Goal: Transaction & Acquisition: Purchase product/service

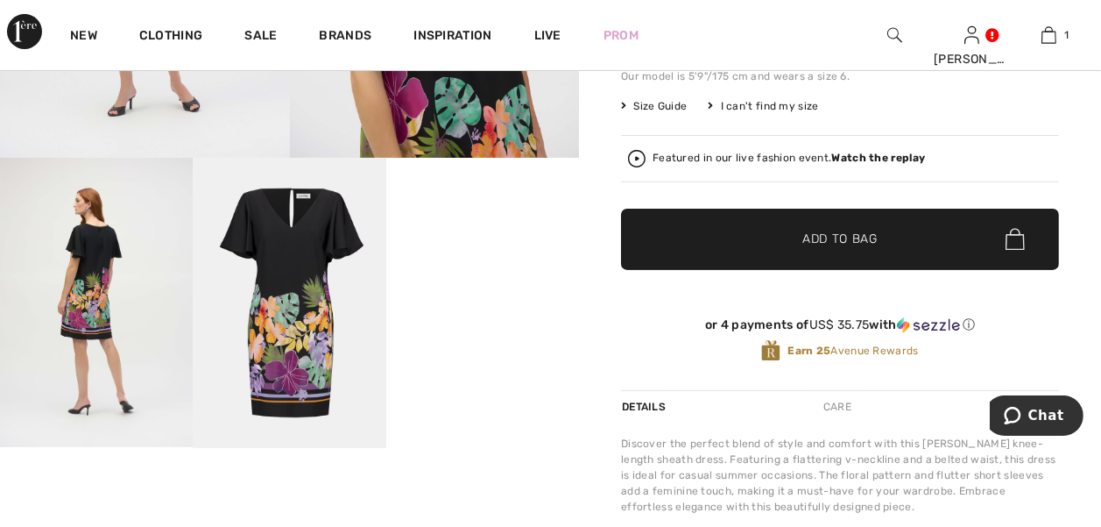
scroll to position [457, 0]
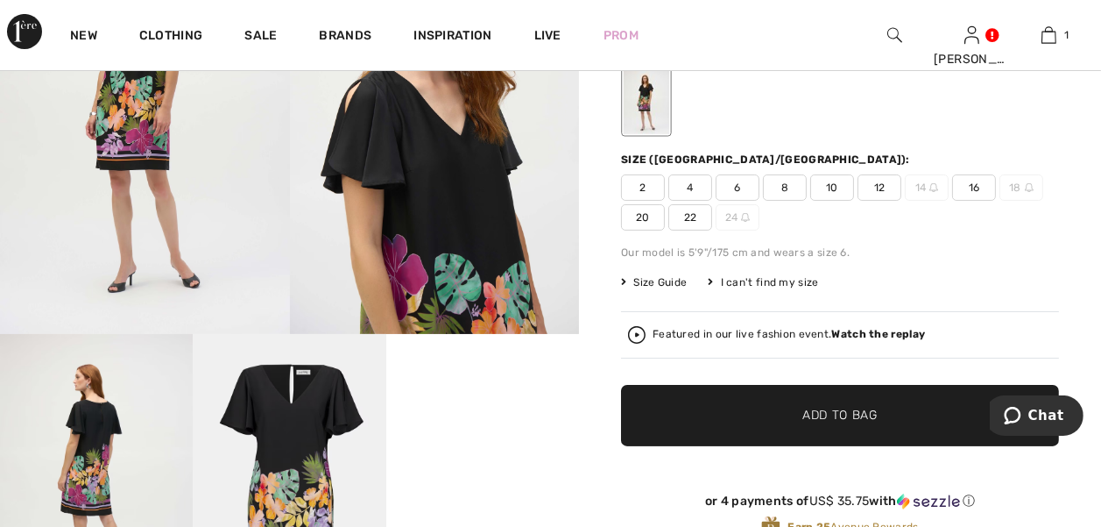
click at [54, 357] on img at bounding box center [96, 478] width 193 height 289
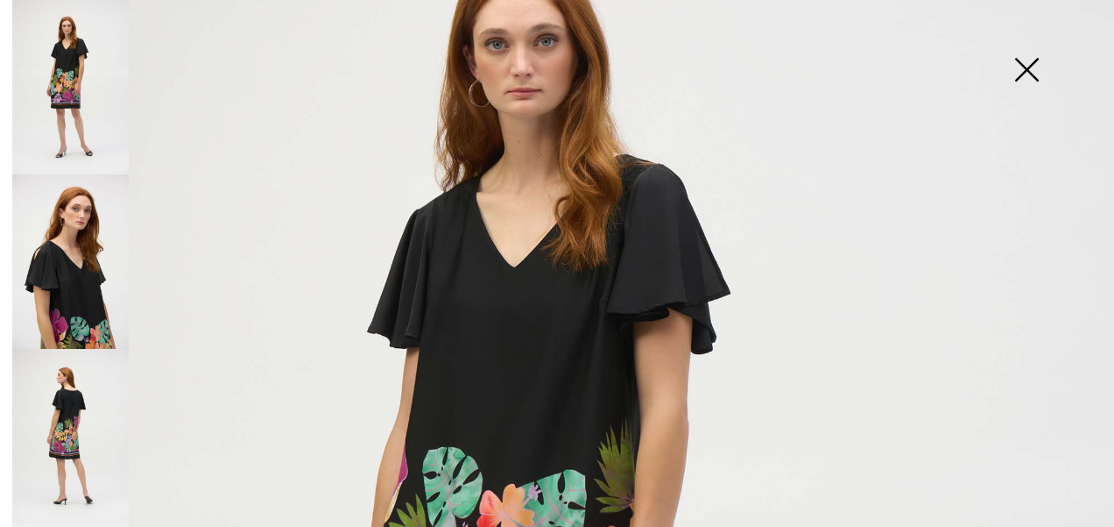
scroll to position [203, 0]
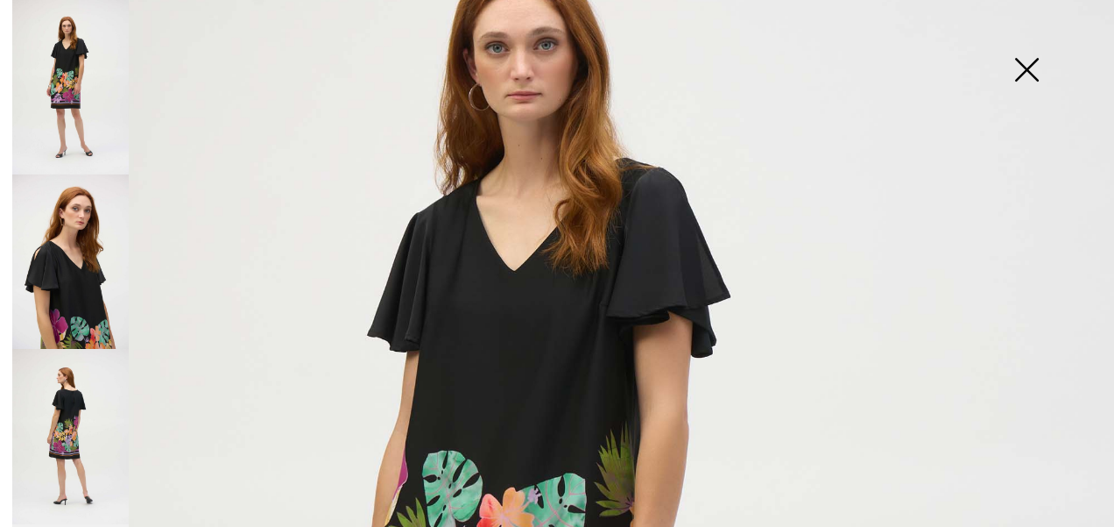
click at [1007, 71] on img at bounding box center [1027, 71] width 88 height 90
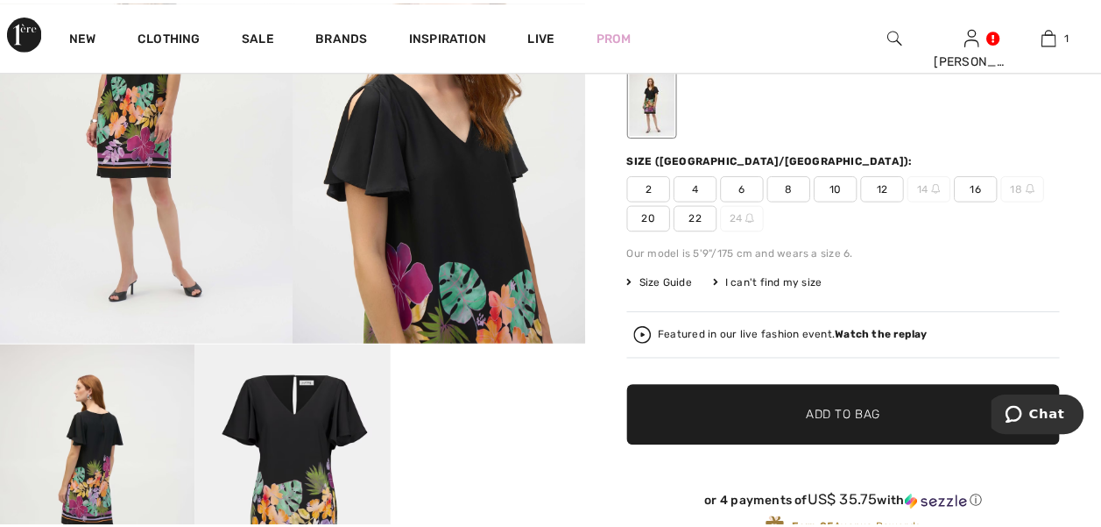
scroll to position [273, 0]
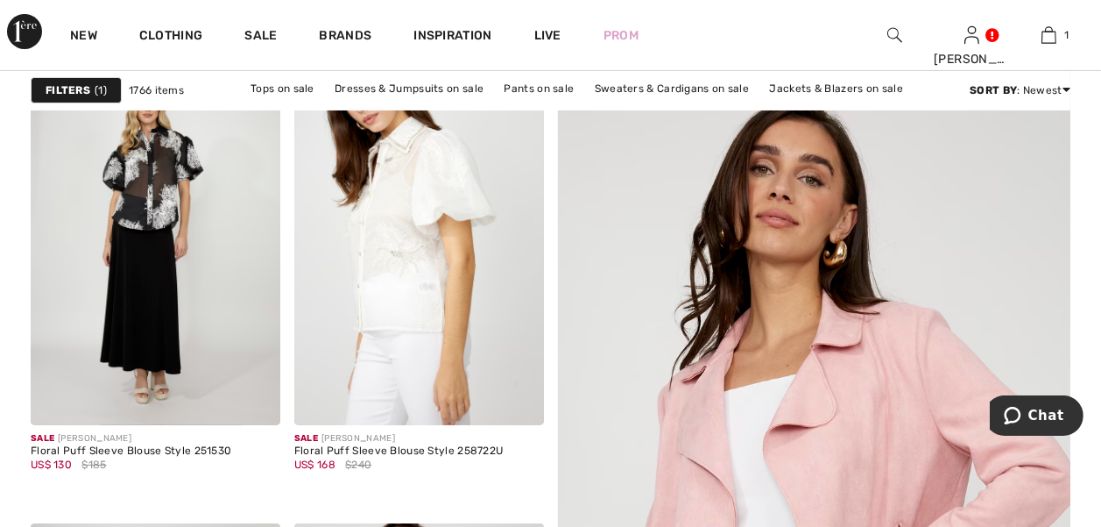
scroll to position [305, 0]
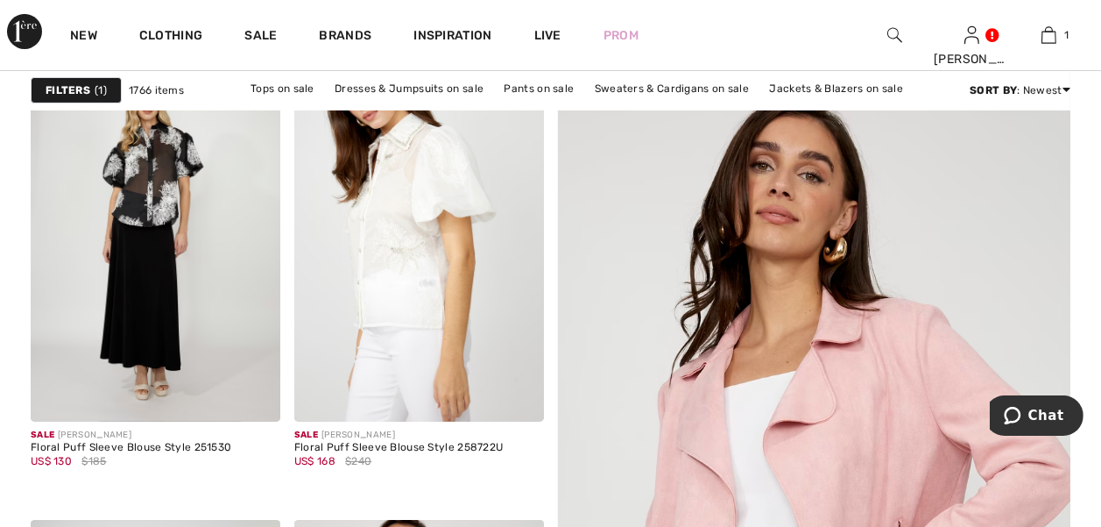
click at [81, 88] on strong "Filters" at bounding box center [68, 90] width 45 height 16
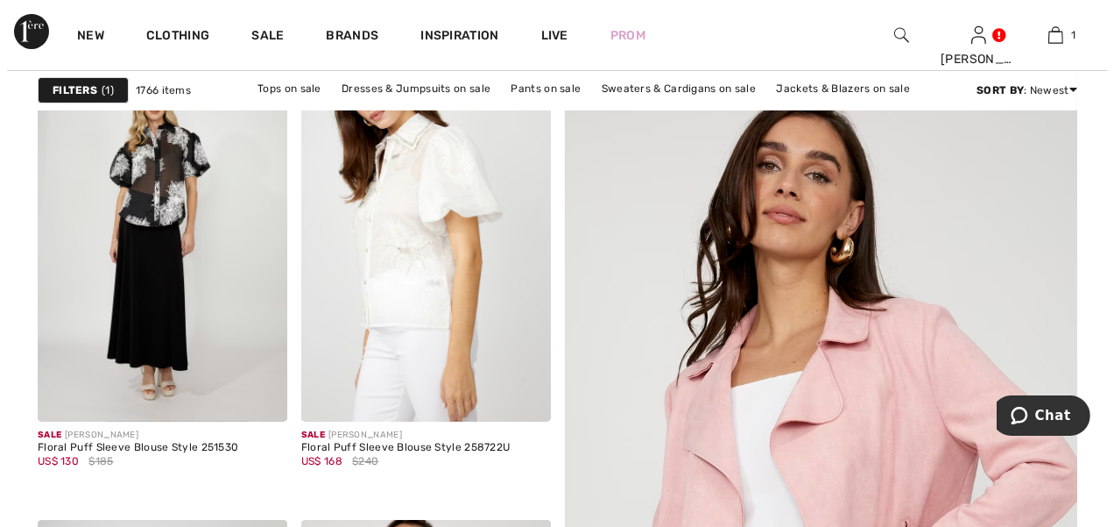
scroll to position [306, 0]
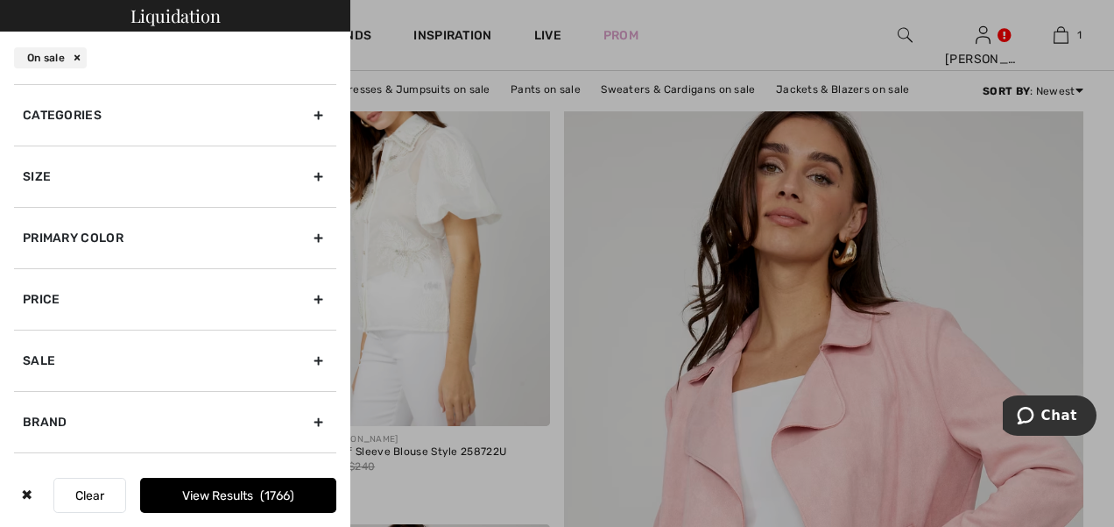
click at [39, 173] on div "Size" at bounding box center [175, 175] width 322 height 61
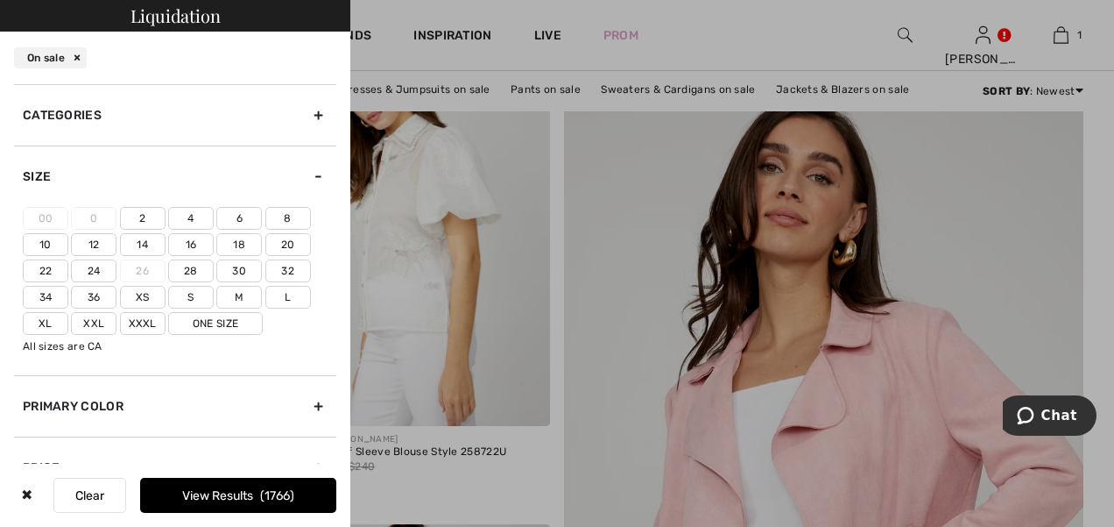
click at [190, 241] on label "16" at bounding box center [191, 244] width 46 height 23
click at [0, 0] on input"] "16" at bounding box center [0, 0] width 0 height 0
click at [242, 239] on label "18" at bounding box center [239, 244] width 46 height 23
click at [0, 0] on input"] "18" at bounding box center [0, 0] width 0 height 0
click at [191, 492] on button "View Results 465" at bounding box center [238, 494] width 196 height 35
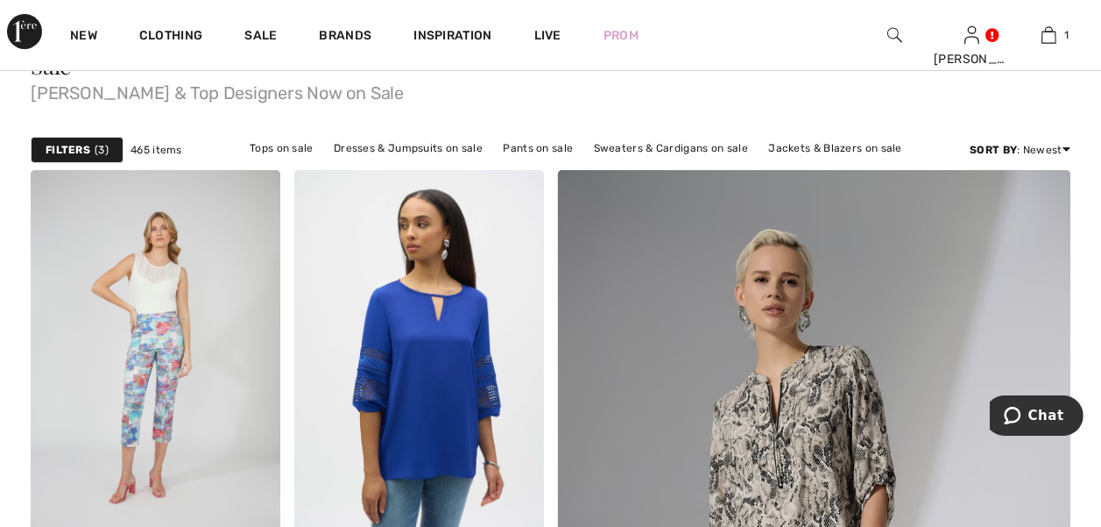
scroll to position [181, 0]
click at [67, 146] on strong "Filters" at bounding box center [68, 151] width 45 height 16
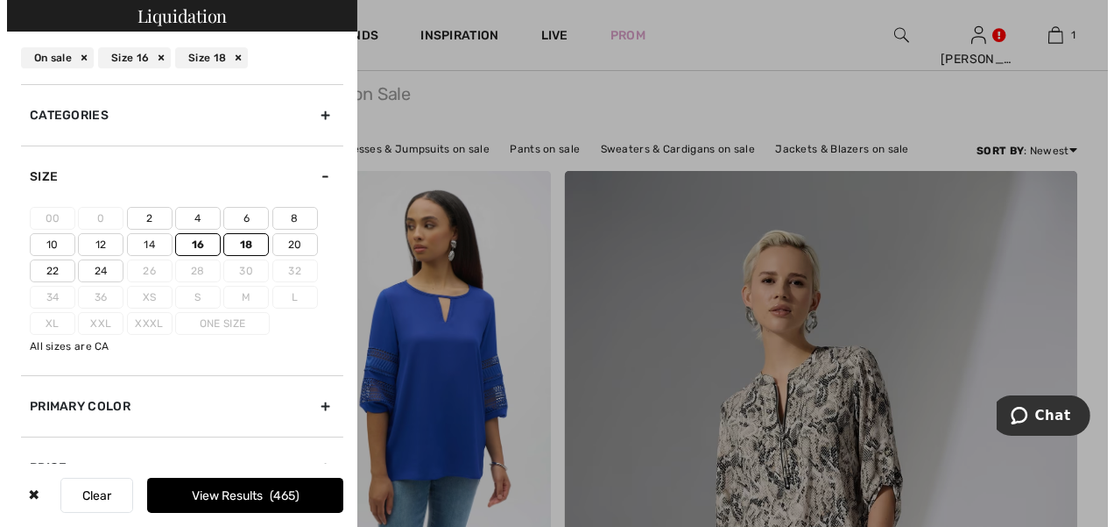
scroll to position [182, 0]
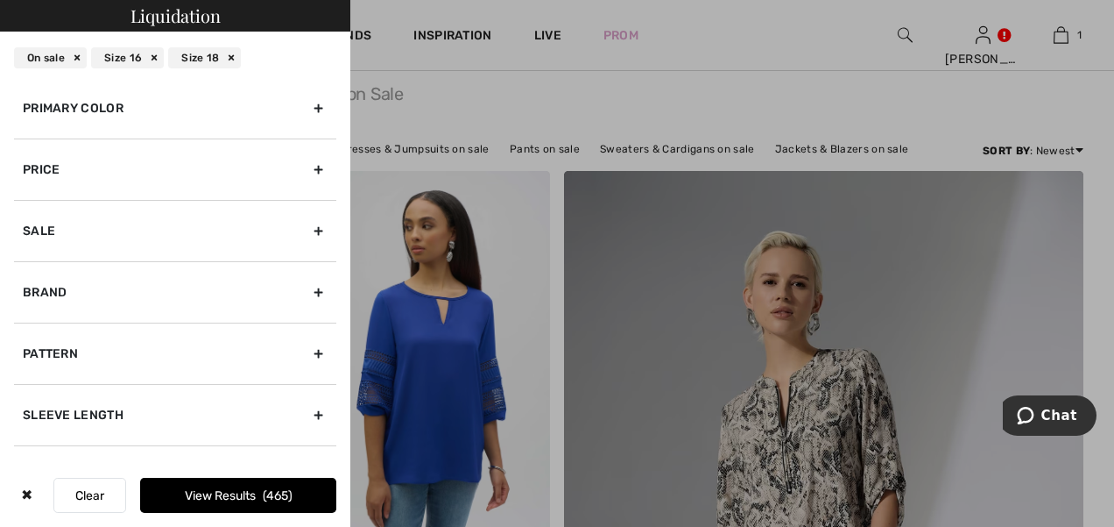
click at [39, 286] on div "Brand" at bounding box center [175, 291] width 322 height 61
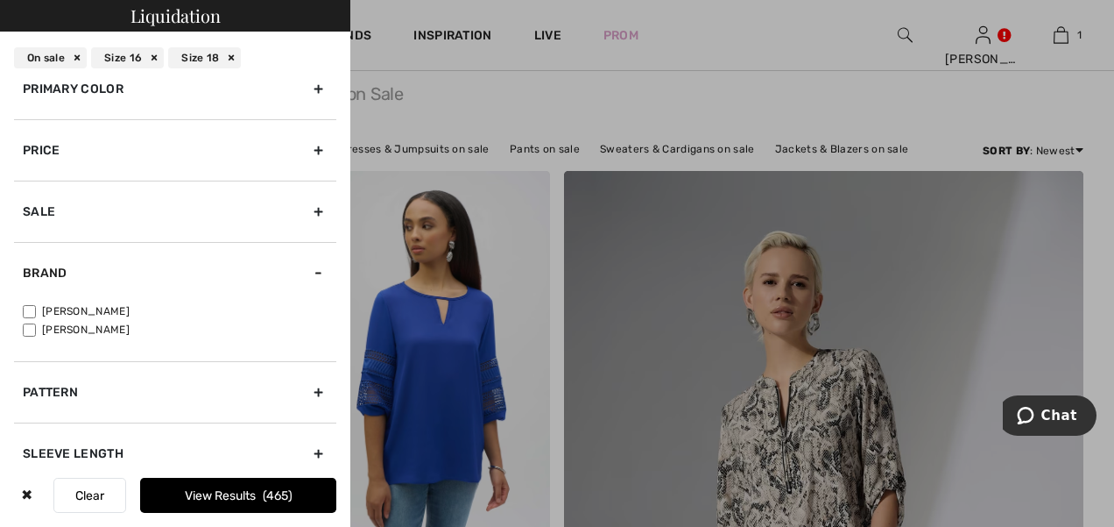
scroll to position [134, 0]
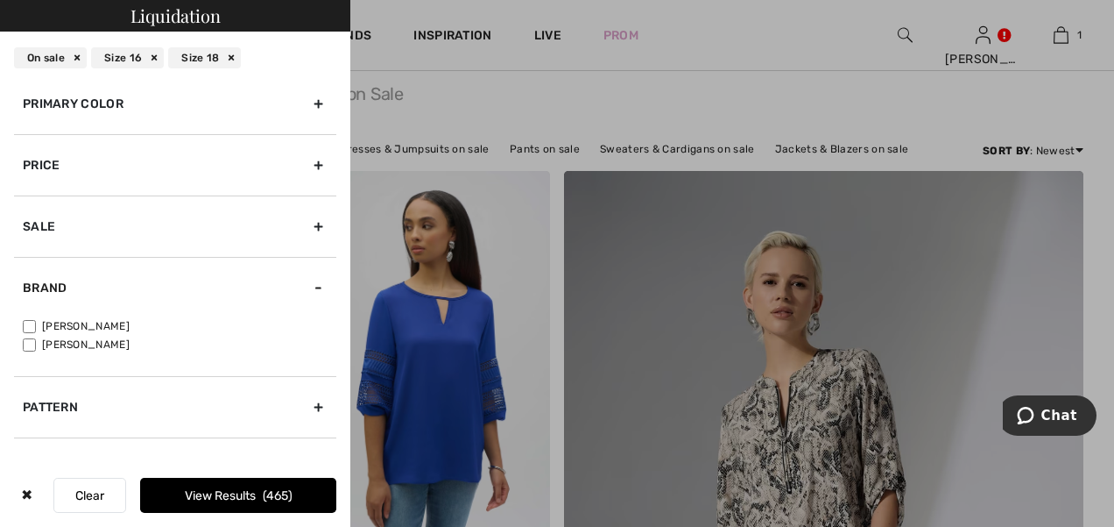
click at [29, 320] on input"] "[PERSON_NAME]" at bounding box center [29, 326] width 13 height 13
checkbox input"] "true"
click at [215, 499] on button "View Results 422" at bounding box center [238, 494] width 196 height 35
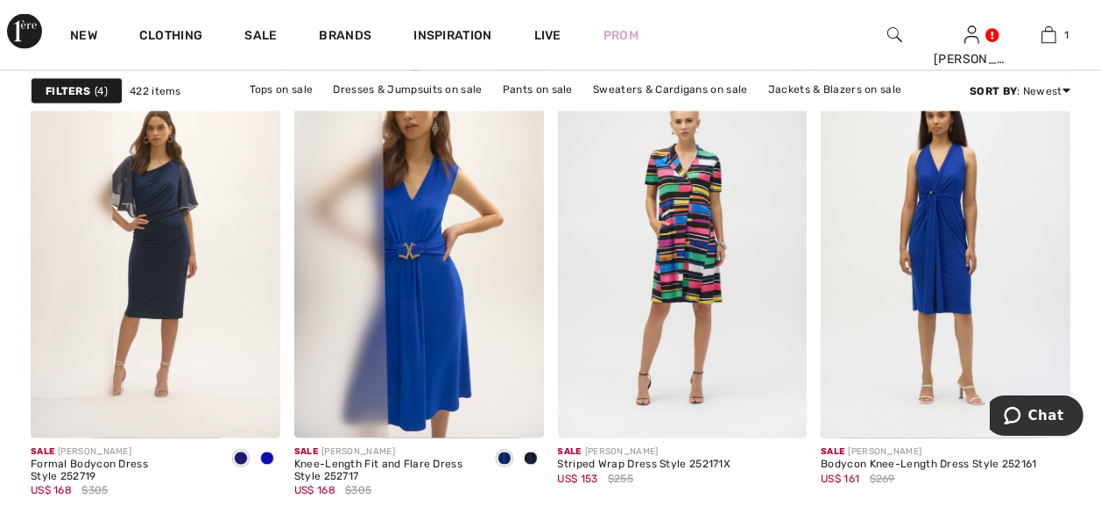
scroll to position [3294, 0]
click at [691, 309] on img at bounding box center [683, 251] width 250 height 374
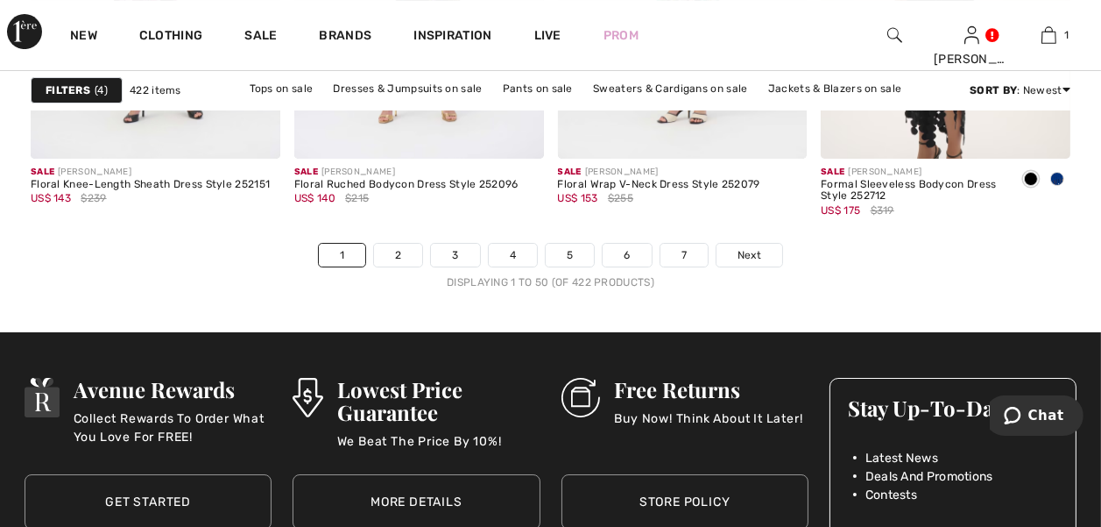
scroll to position [7276, 0]
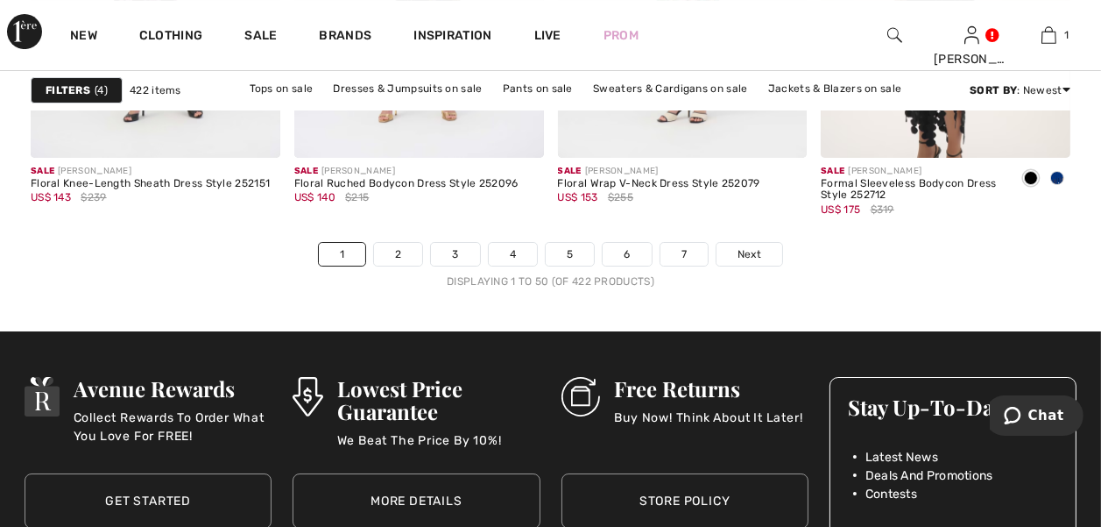
click at [760, 259] on link "Next" at bounding box center [750, 254] width 66 height 23
click at [739, 258] on span "Next" at bounding box center [750, 254] width 24 height 16
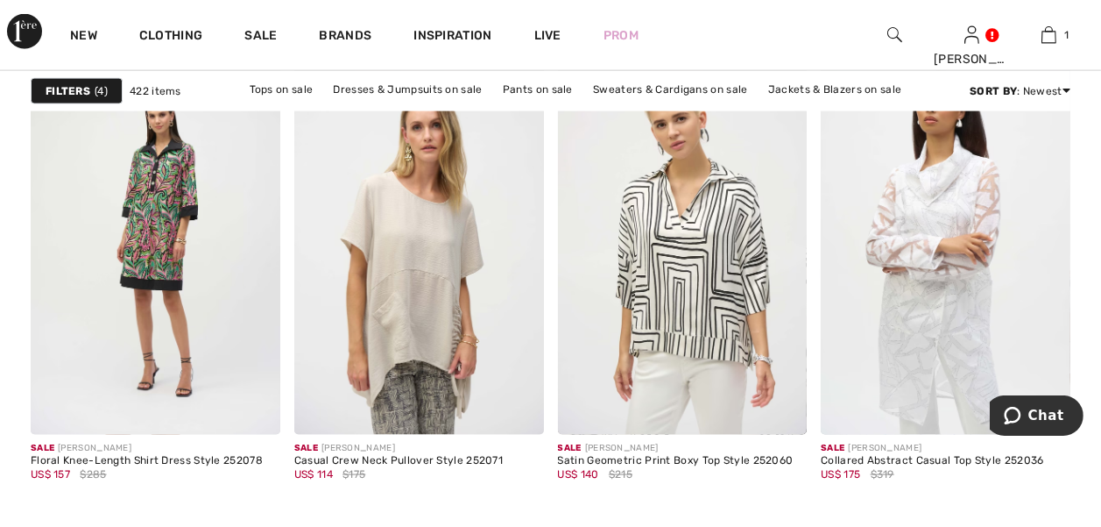
scroll to position [2821, 0]
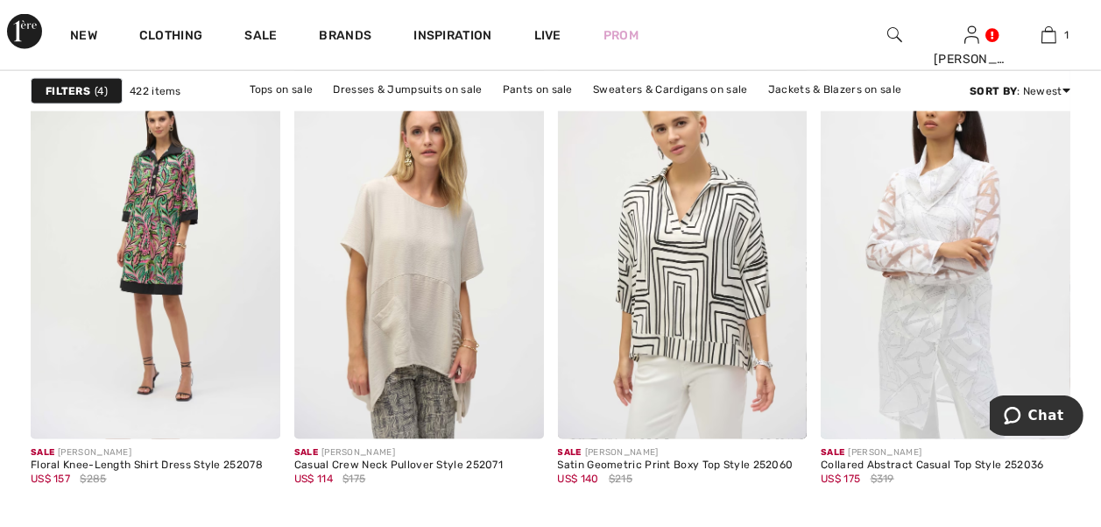
click at [138, 300] on img at bounding box center [156, 251] width 250 height 374
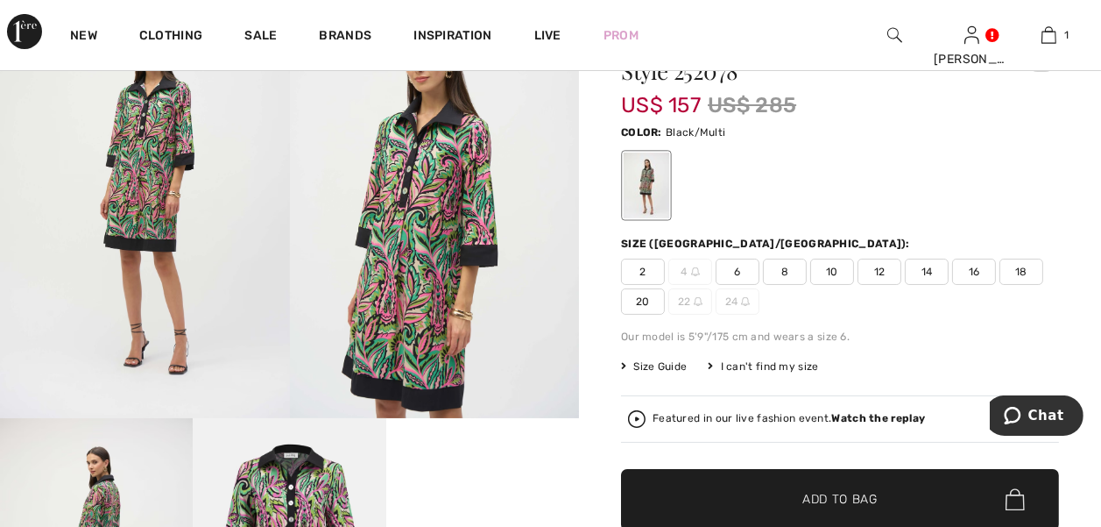
scroll to position [208, 0]
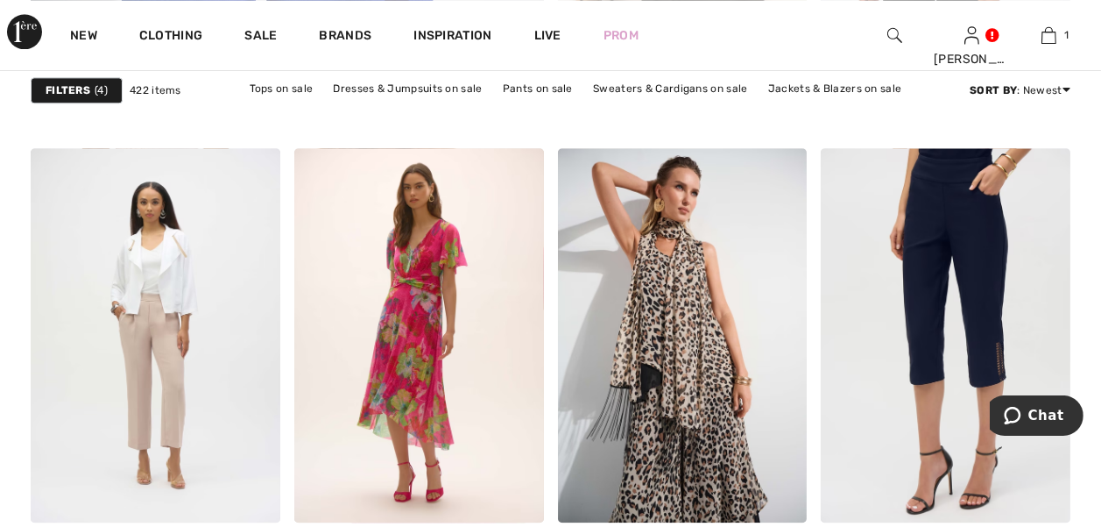
scroll to position [4841, 0]
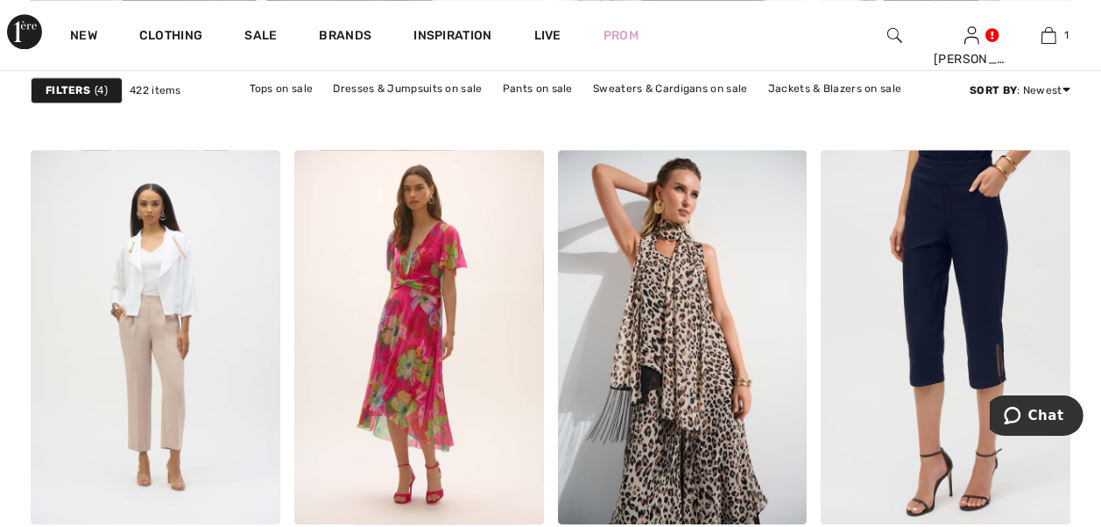
click at [82, 368] on img at bounding box center [156, 337] width 250 height 374
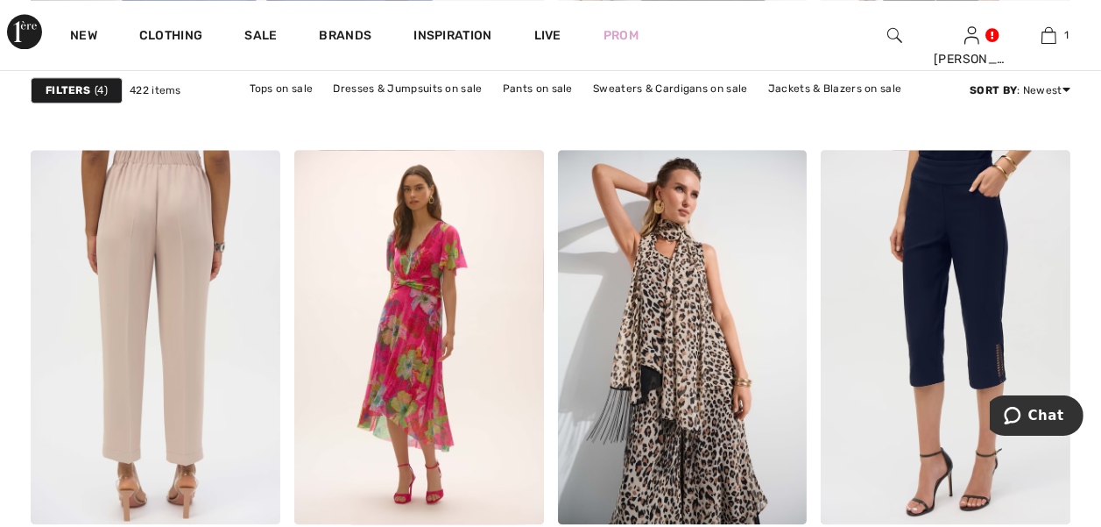
click at [967, 278] on img at bounding box center [946, 337] width 250 height 374
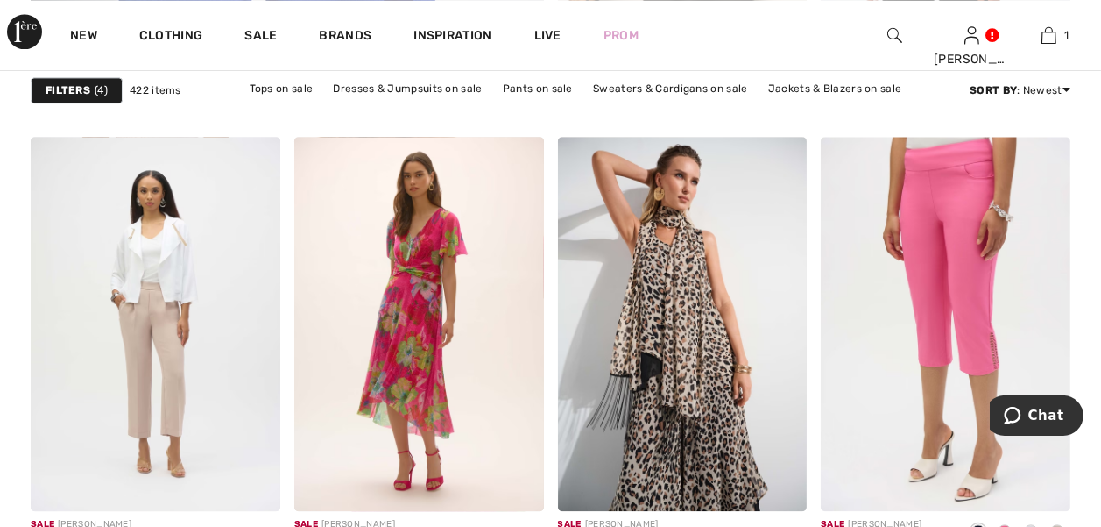
scroll to position [4902, 0]
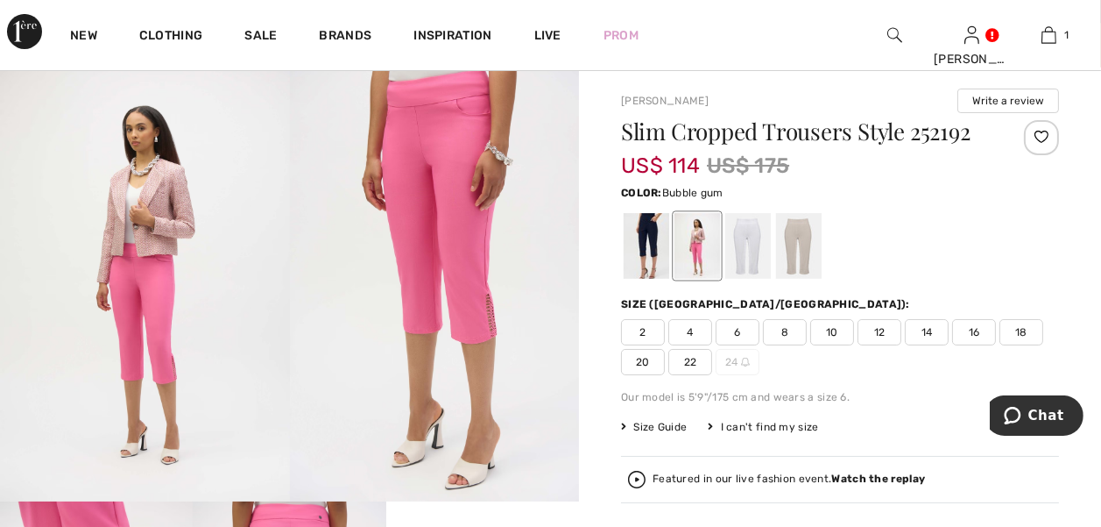
scroll to position [103, 0]
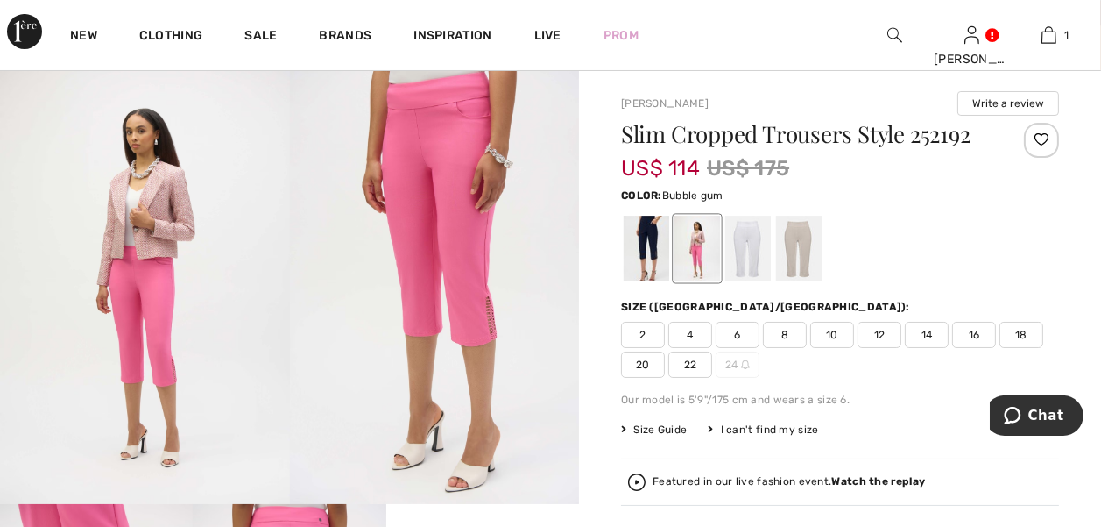
click at [752, 254] on div at bounding box center [748, 249] width 46 height 66
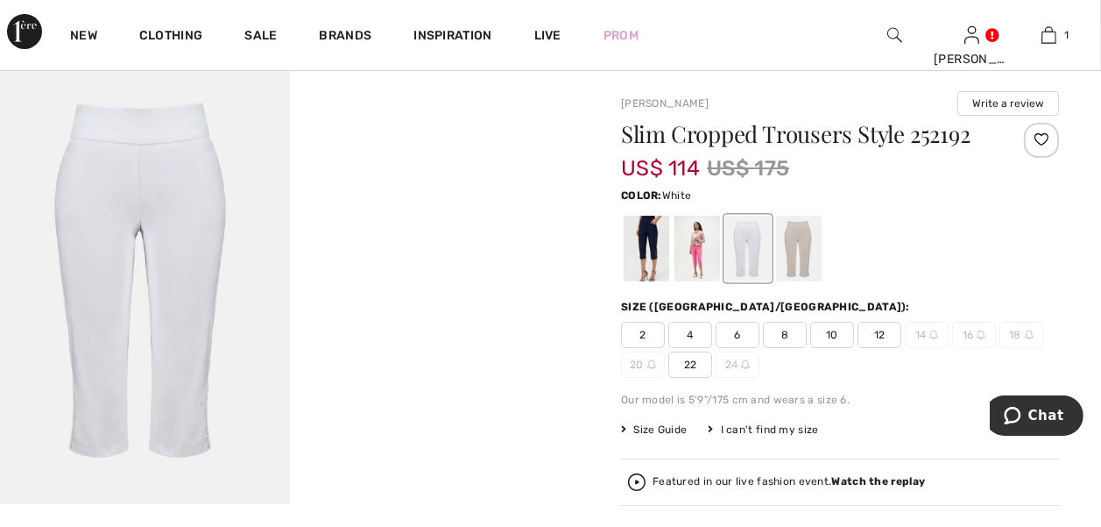
click at [805, 247] on div at bounding box center [799, 249] width 46 height 66
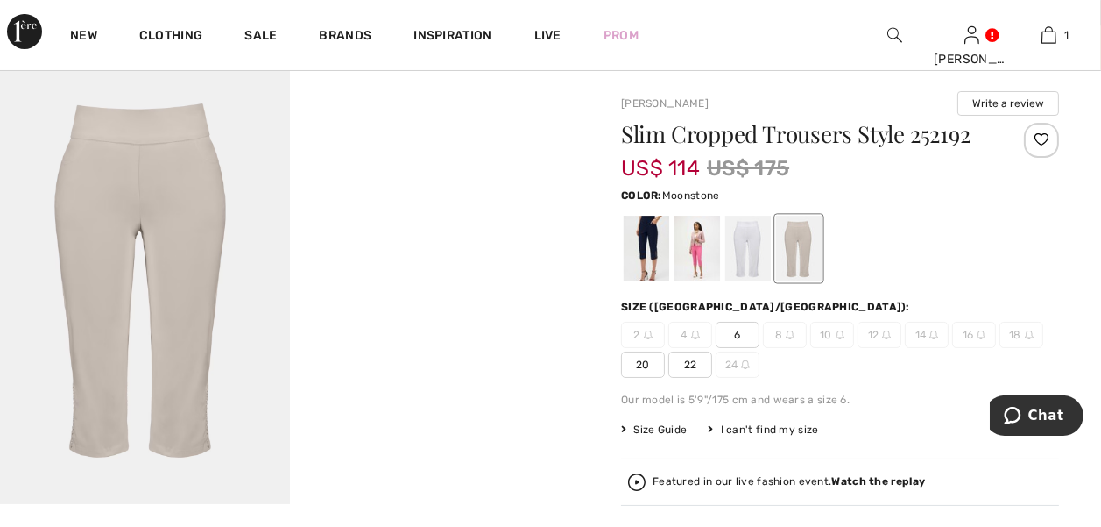
click at [750, 245] on div at bounding box center [748, 249] width 46 height 66
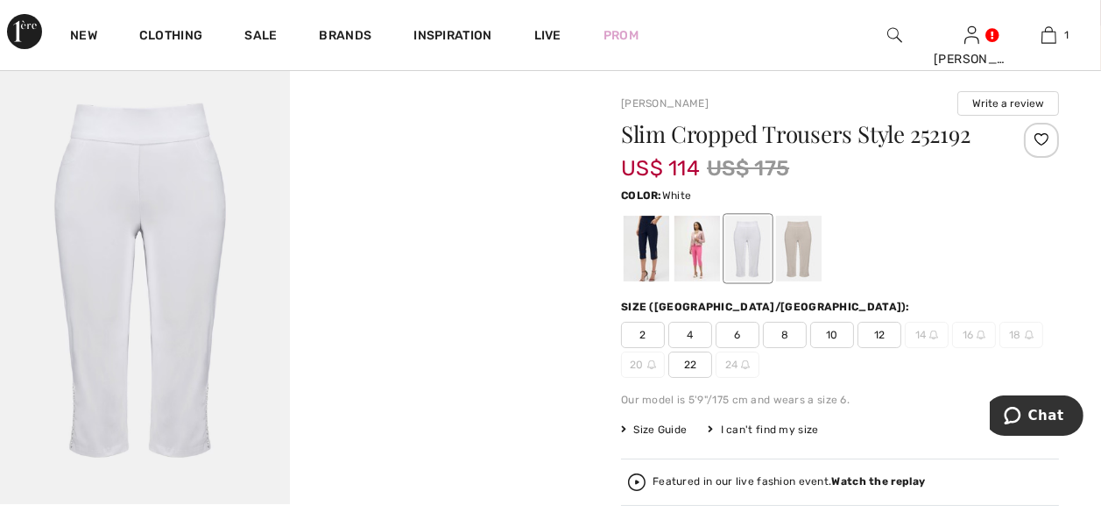
click at [648, 250] on div at bounding box center [647, 249] width 46 height 66
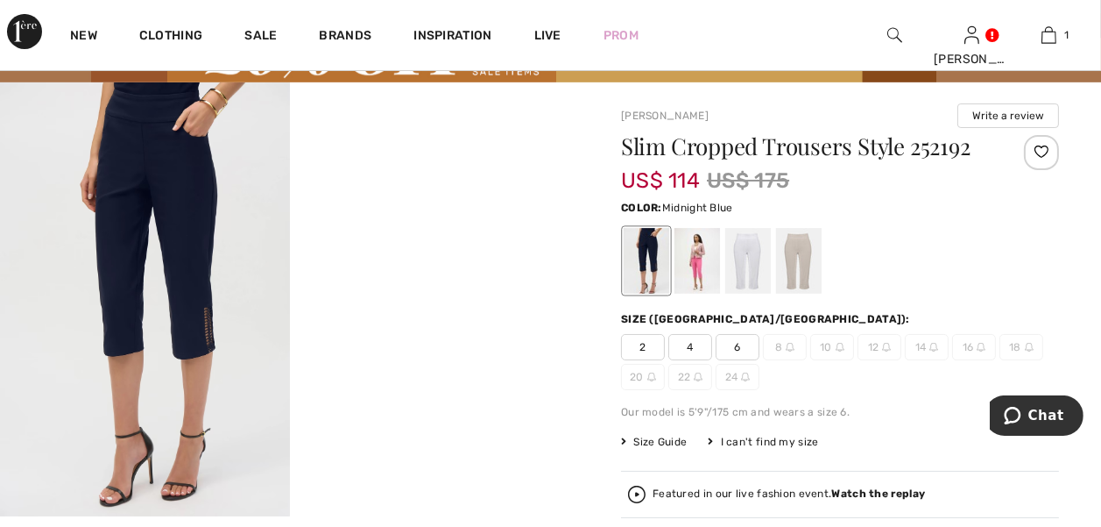
scroll to position [0, 0]
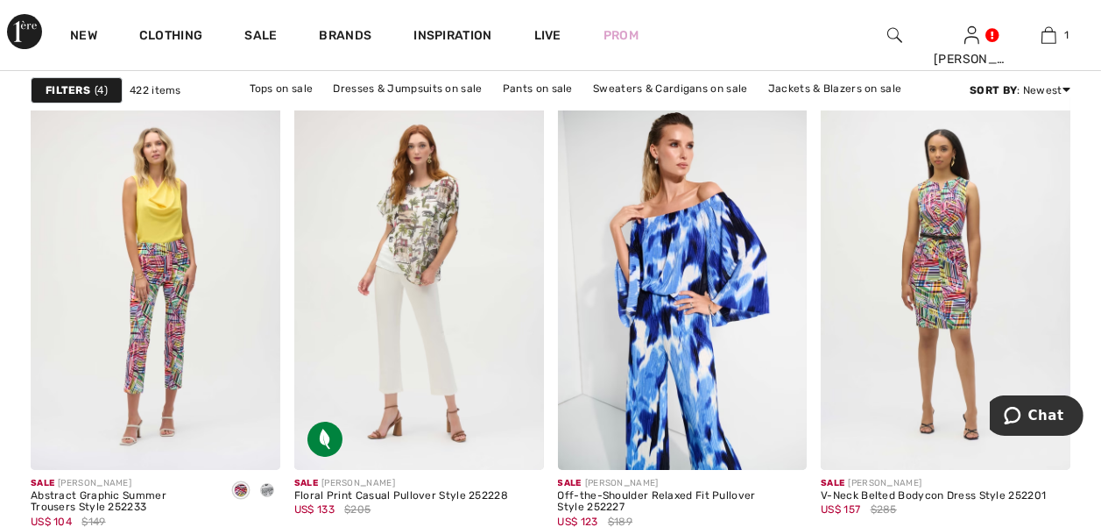
scroll to position [6966, 0]
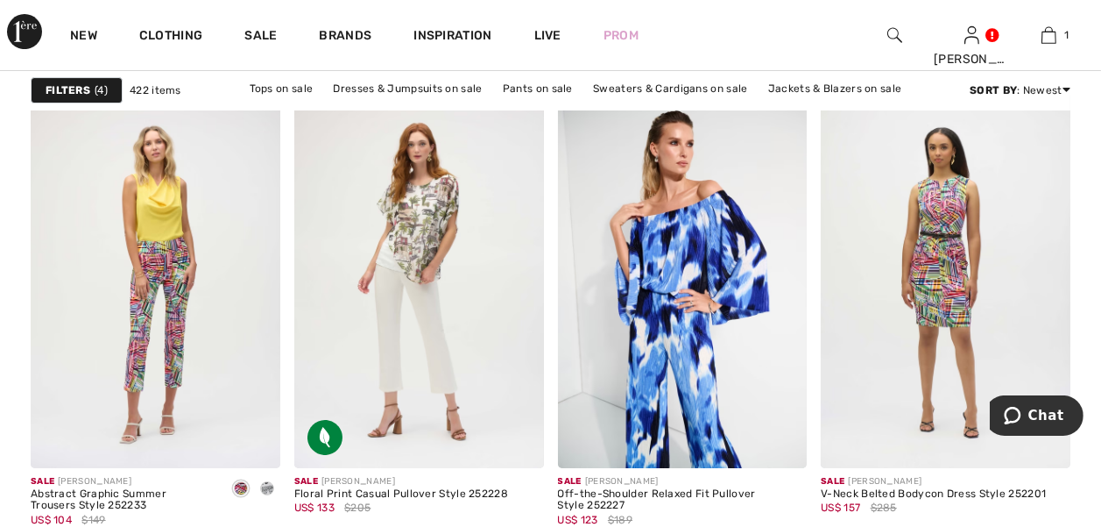
click at [466, 362] on img at bounding box center [419, 280] width 250 height 374
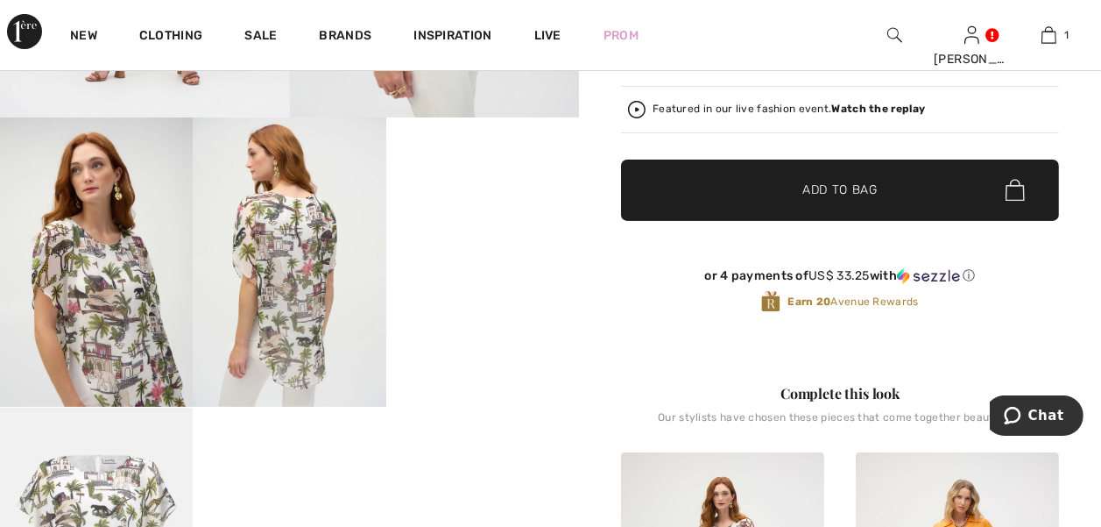
scroll to position [485, 0]
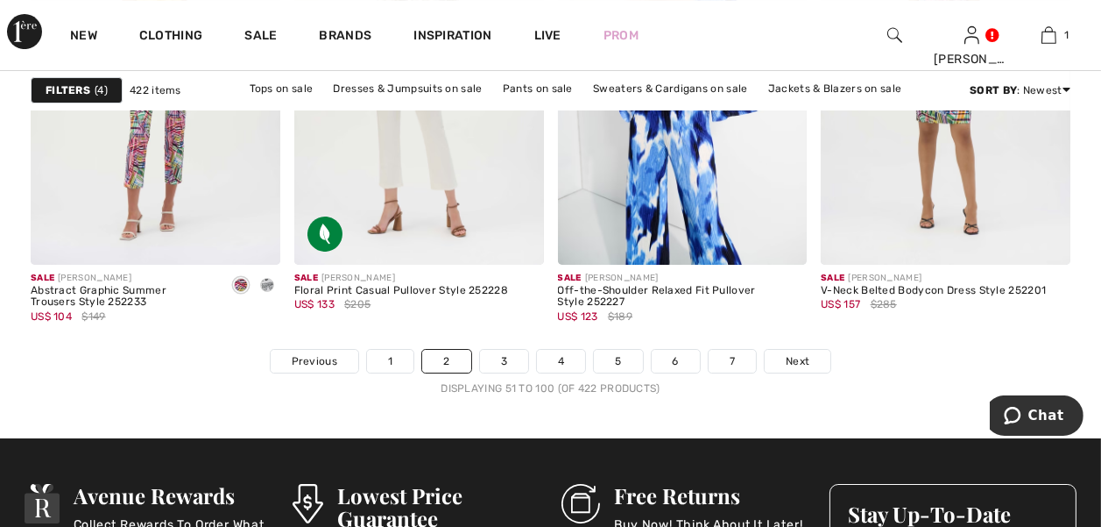
scroll to position [7178, 0]
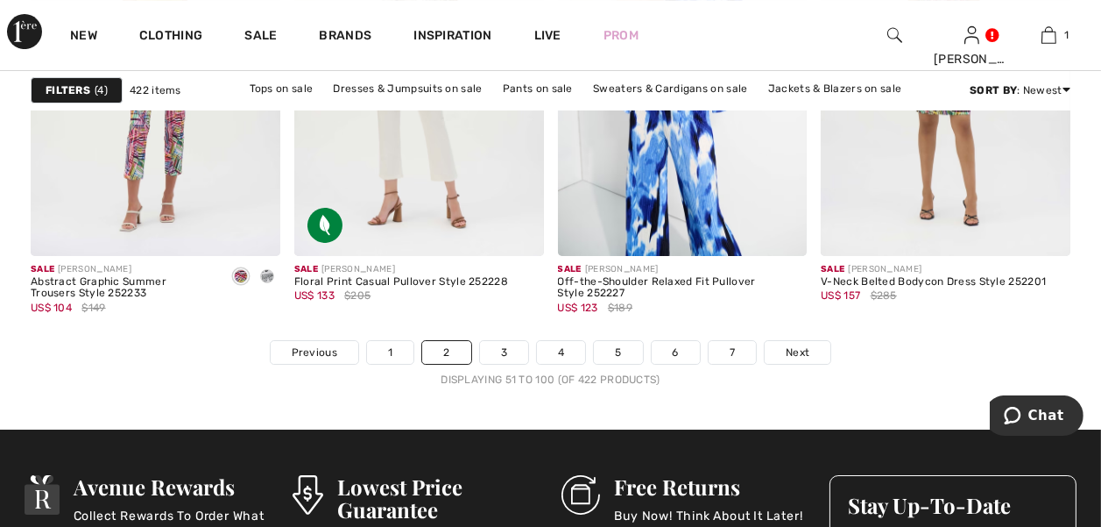
click at [796, 350] on span "Next" at bounding box center [798, 352] width 24 height 16
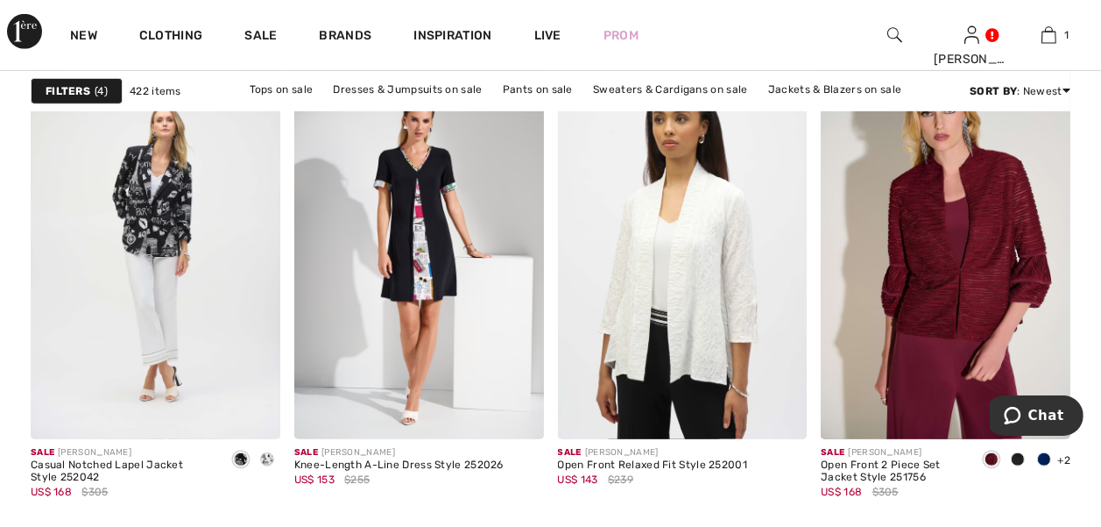
scroll to position [1218, 0]
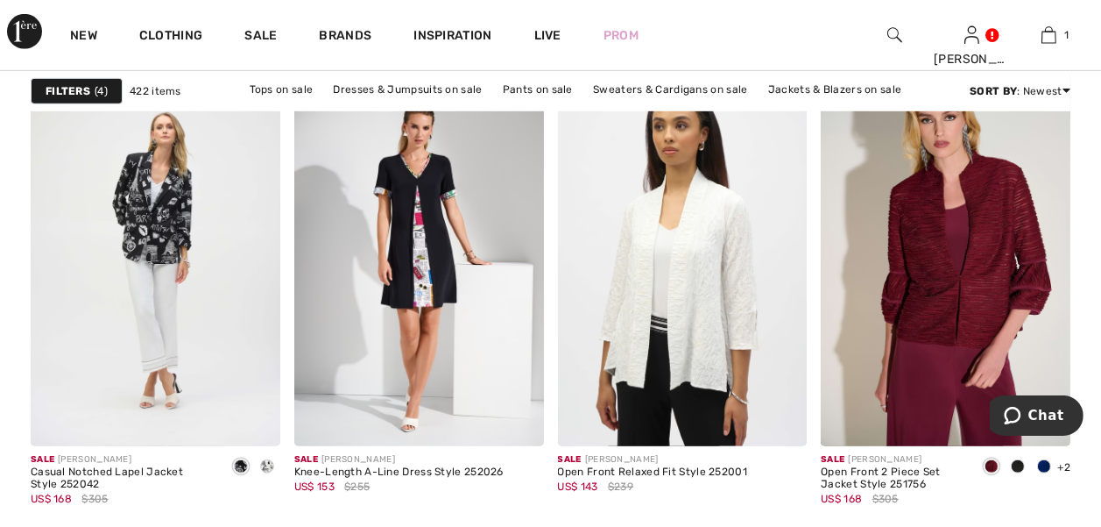
click at [729, 274] on img at bounding box center [683, 259] width 250 height 374
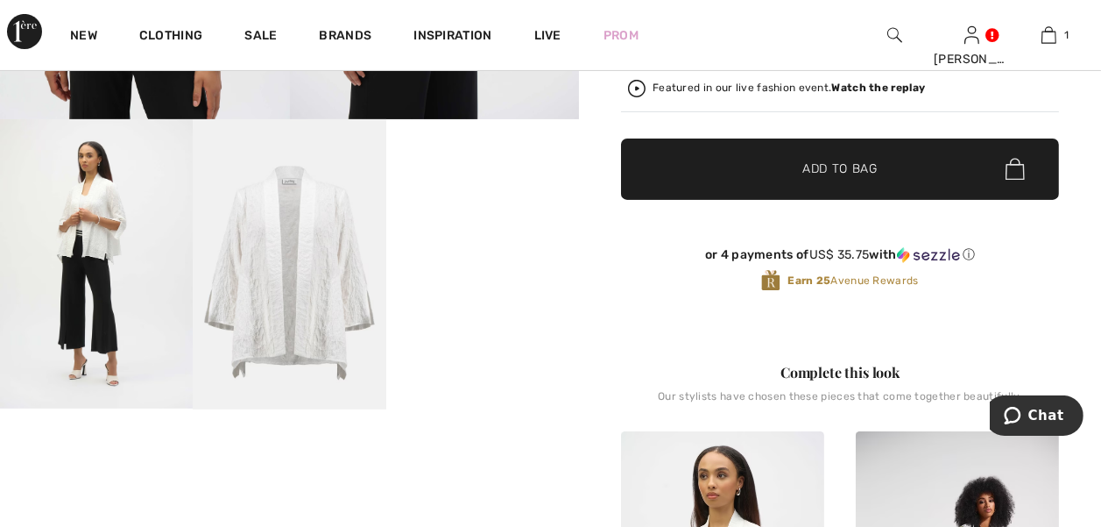
scroll to position [494, 0]
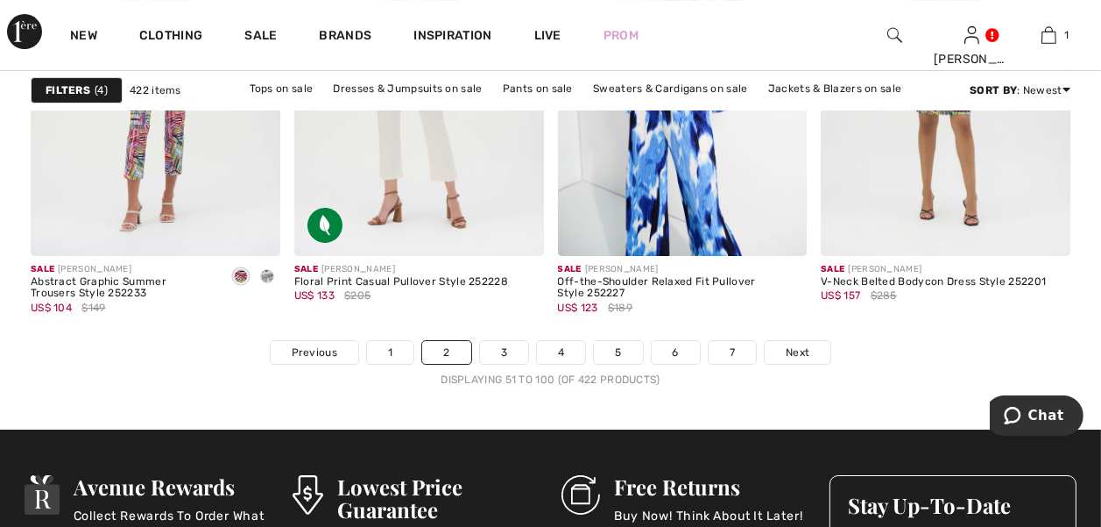
click at [802, 355] on span "Next" at bounding box center [798, 352] width 24 height 16
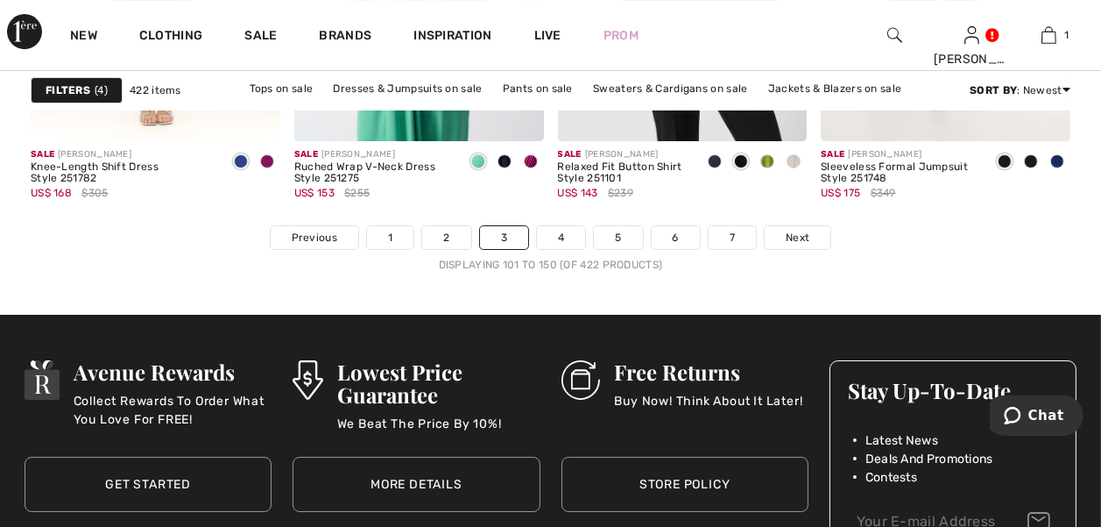
scroll to position [7304, 0]
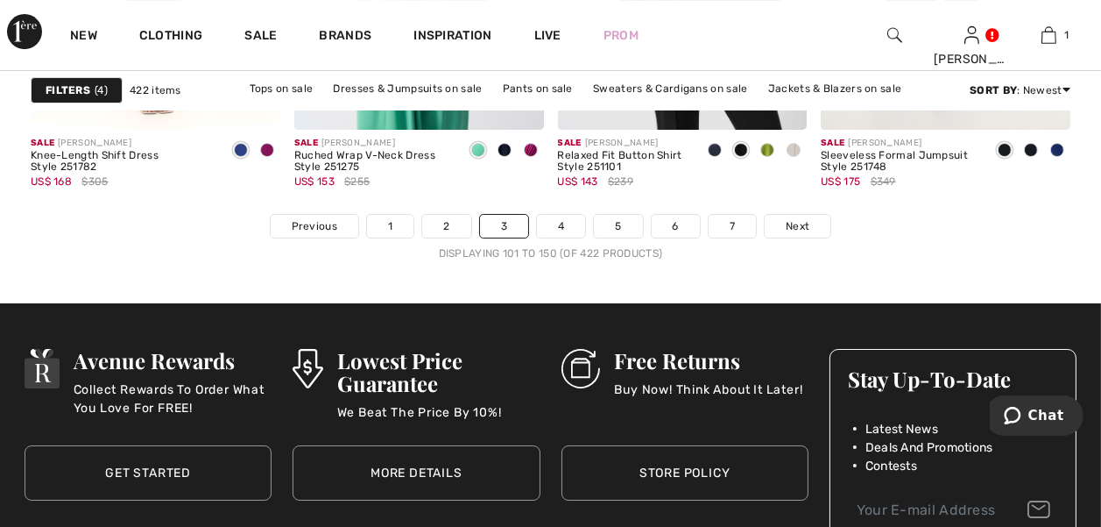
click at [788, 225] on span "Next" at bounding box center [798, 226] width 24 height 16
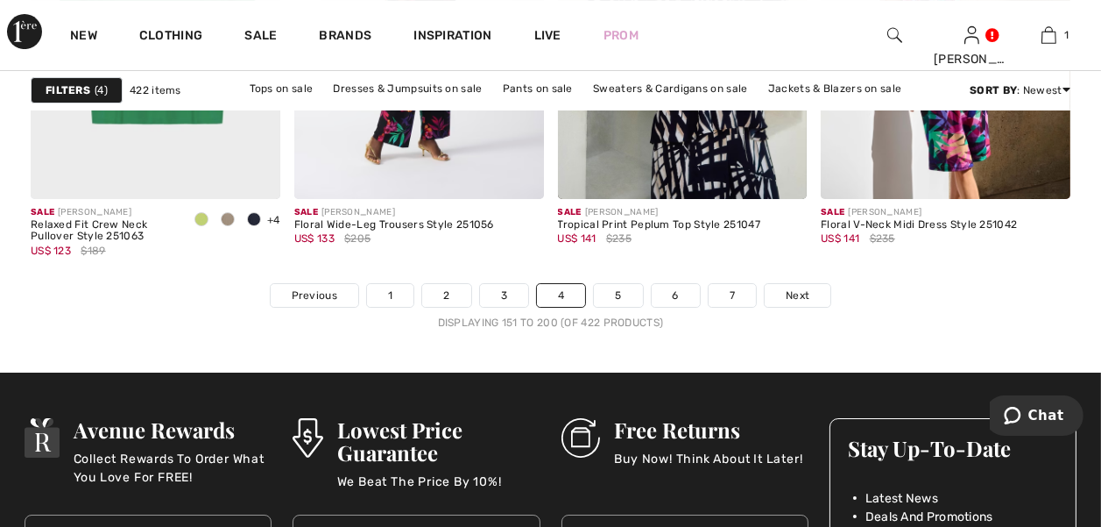
scroll to position [7240, 0]
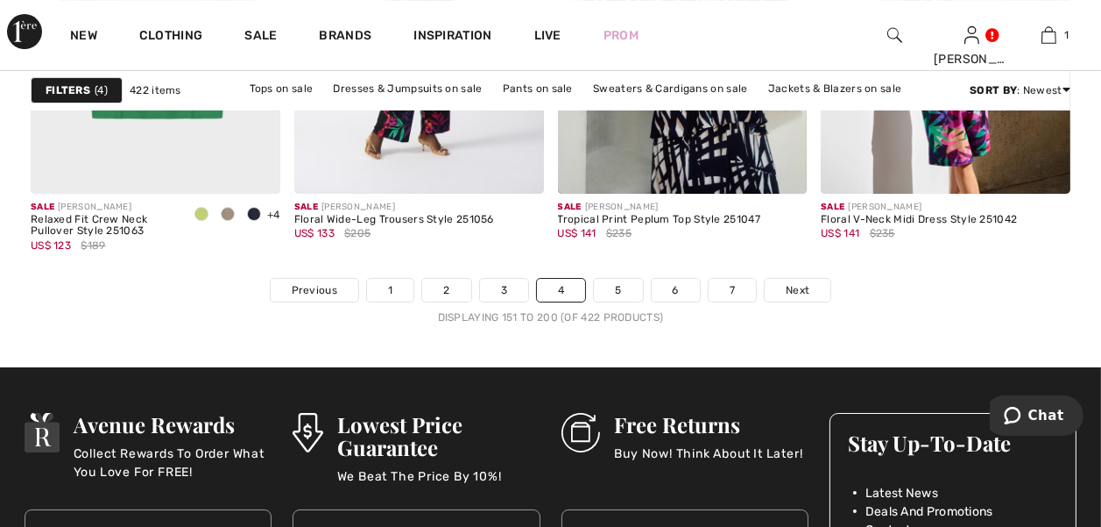
click at [806, 291] on span "Next" at bounding box center [798, 290] width 24 height 16
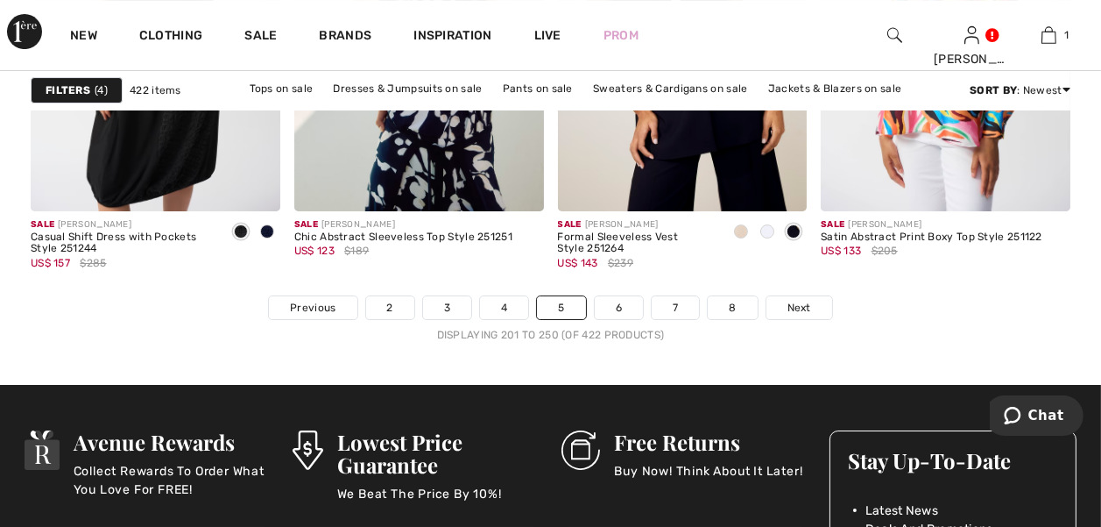
scroll to position [7223, 0]
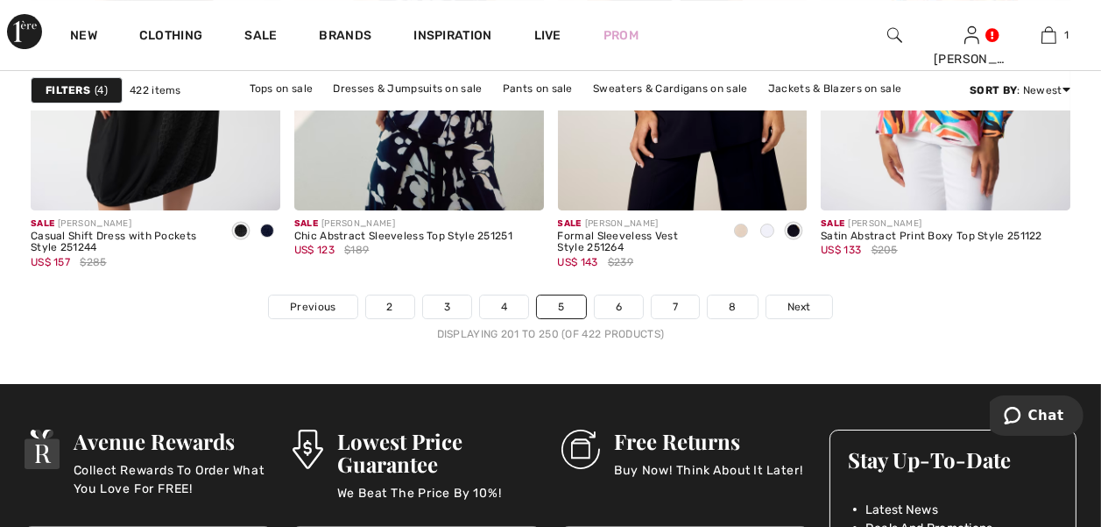
click at [795, 308] on span "Next" at bounding box center [800, 307] width 24 height 16
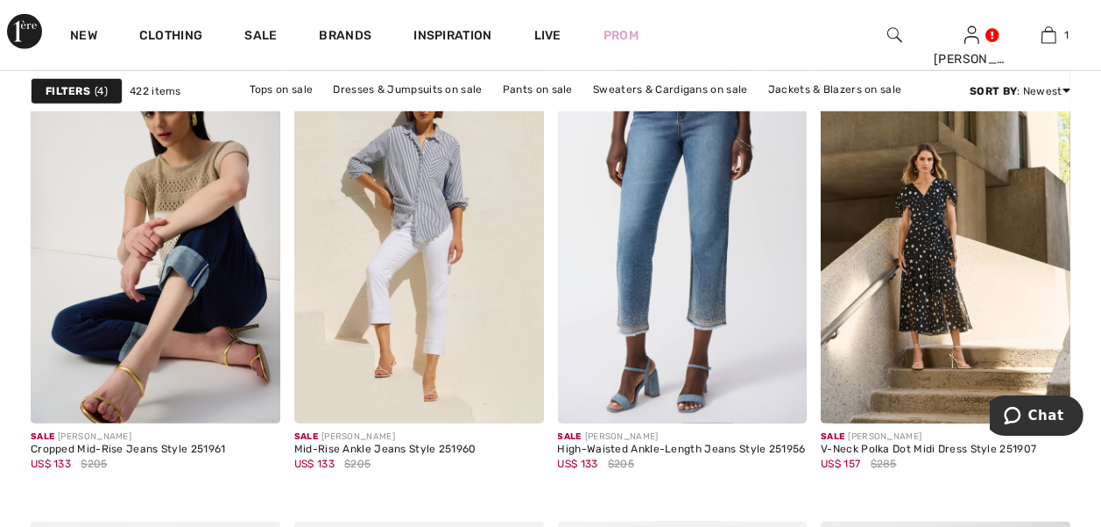
scroll to position [1231, 0]
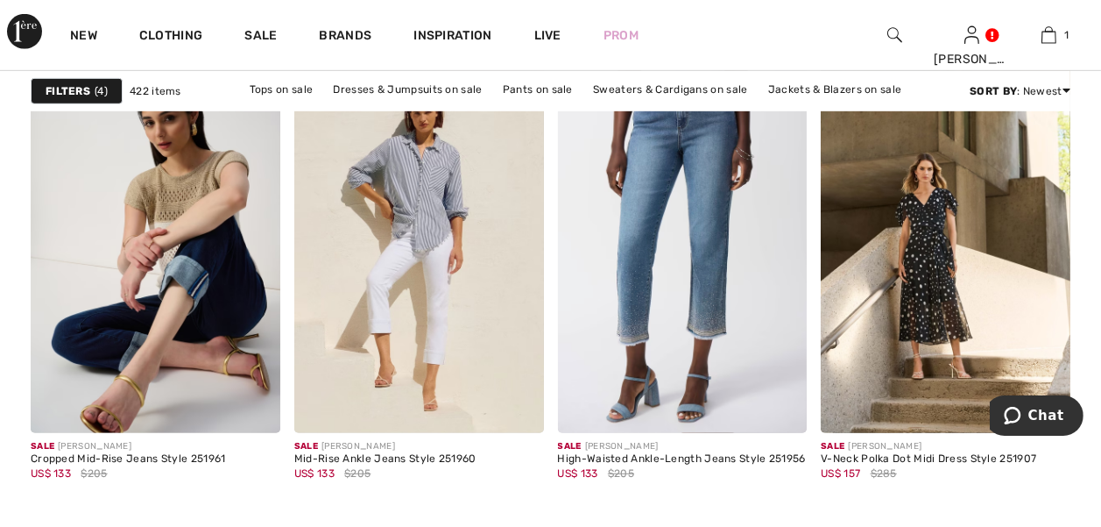
click at [65, 349] on img at bounding box center [156, 246] width 250 height 374
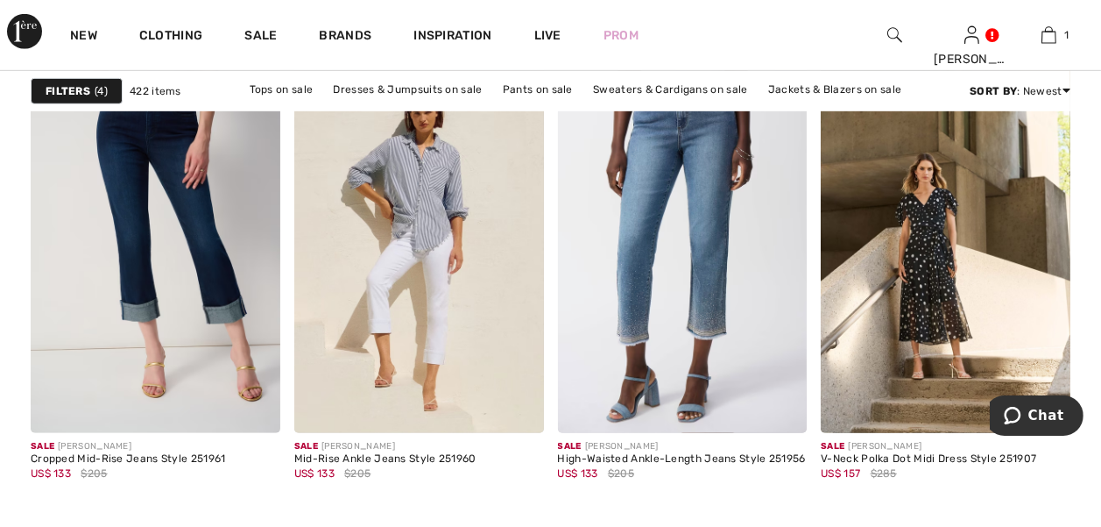
click at [451, 330] on img at bounding box center [419, 246] width 250 height 374
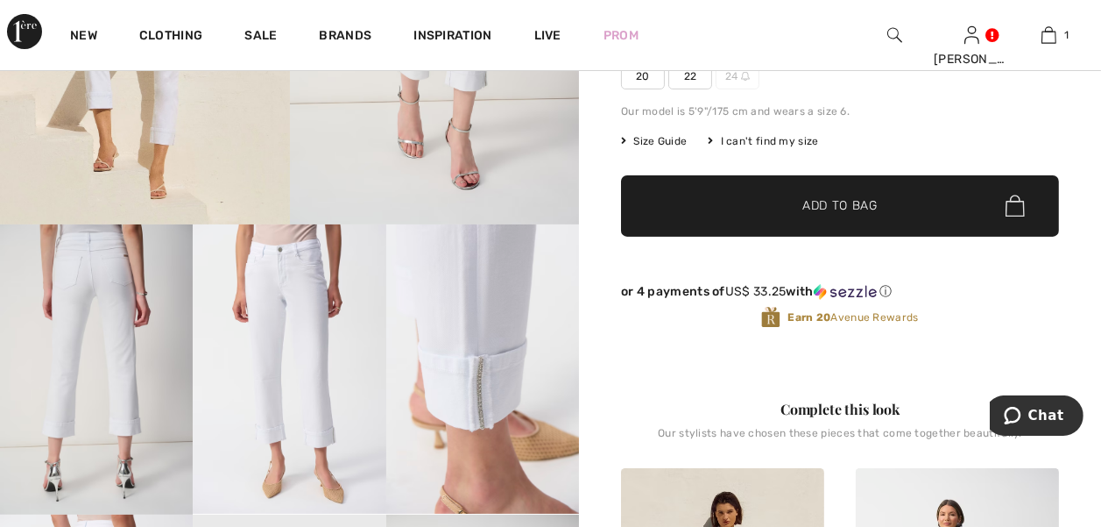
scroll to position [384, 0]
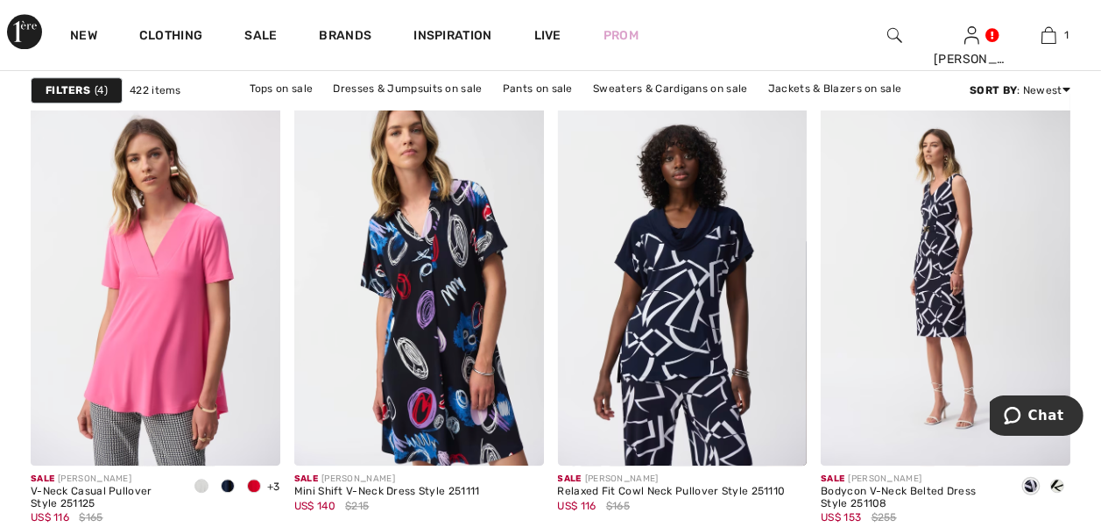
scroll to position [5369, 0]
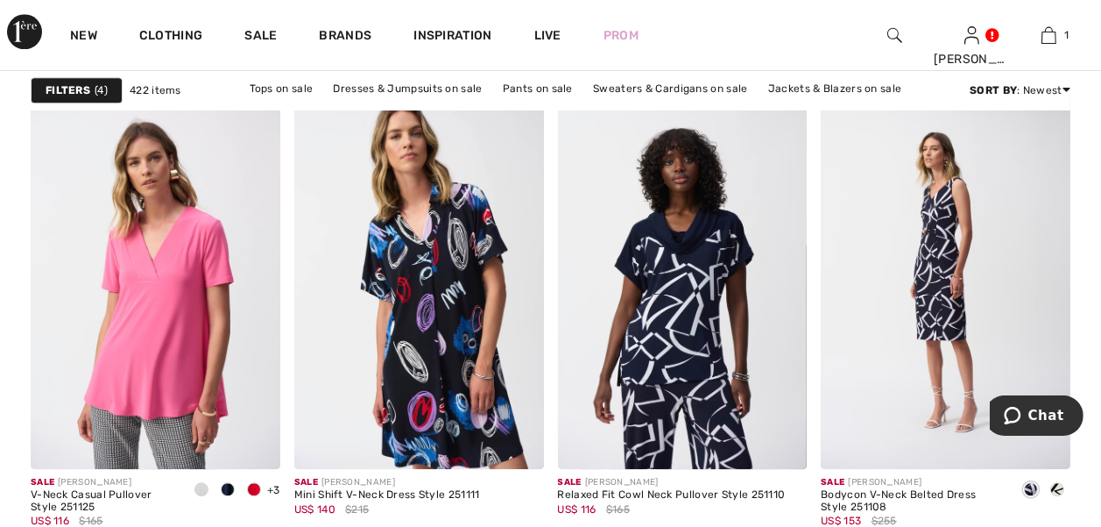
click at [110, 350] on img at bounding box center [156, 282] width 250 height 374
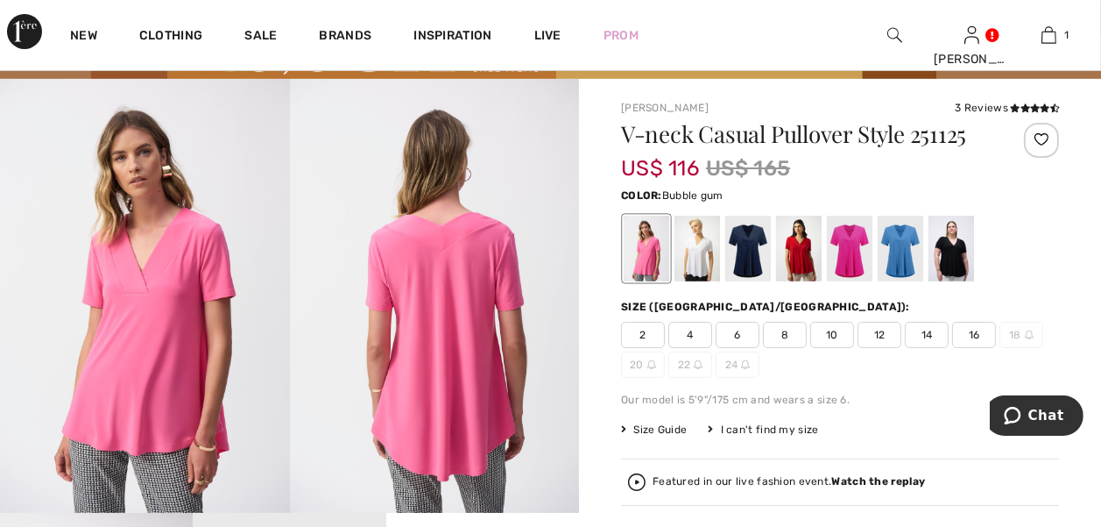
scroll to position [95, 0]
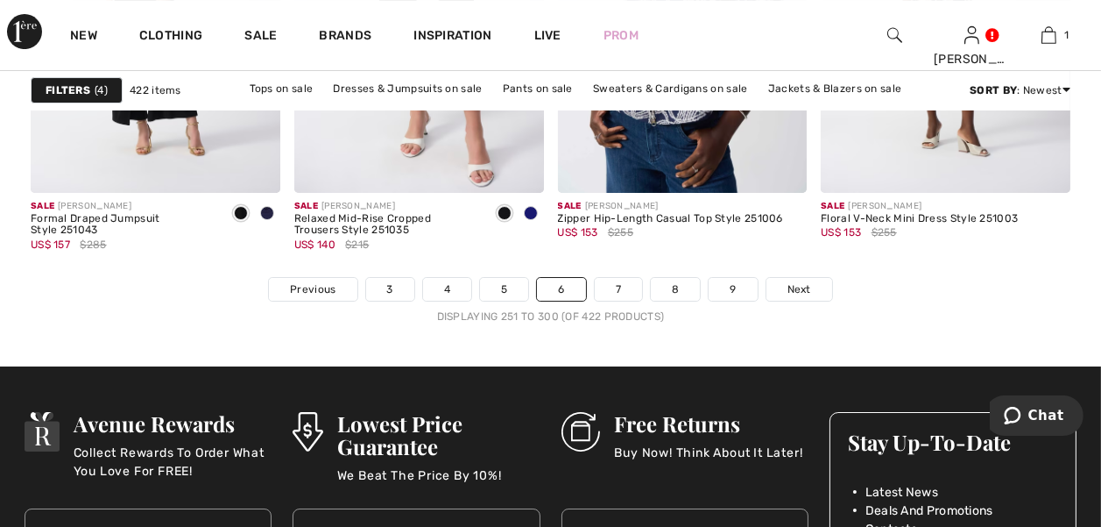
scroll to position [7249, 0]
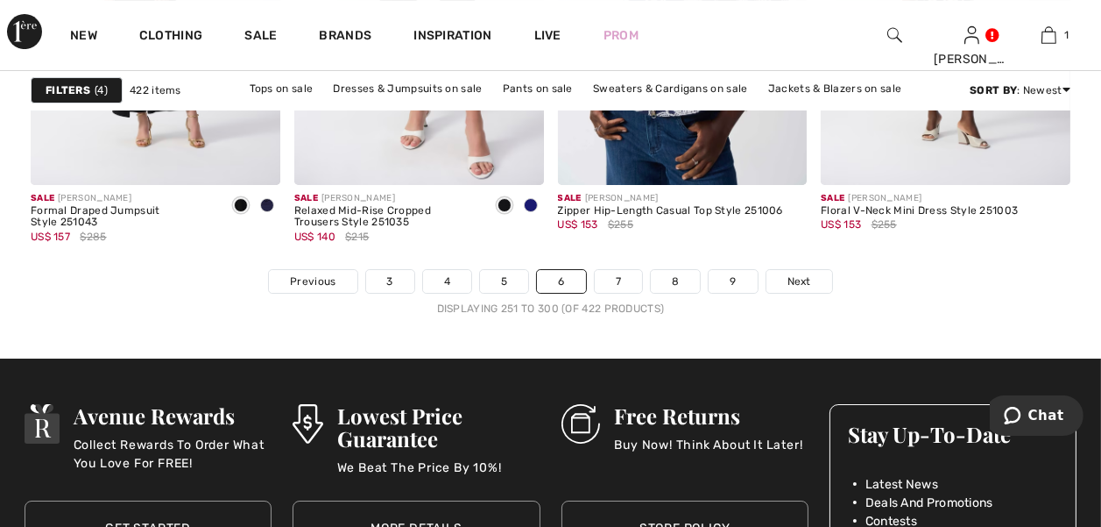
click at [796, 282] on span "Next" at bounding box center [800, 281] width 24 height 16
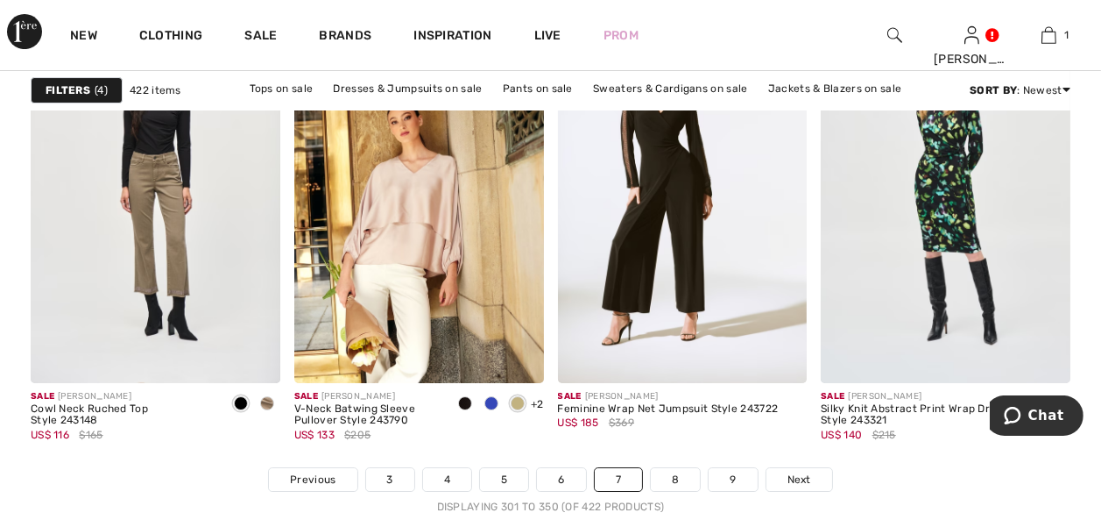
scroll to position [7052, 0]
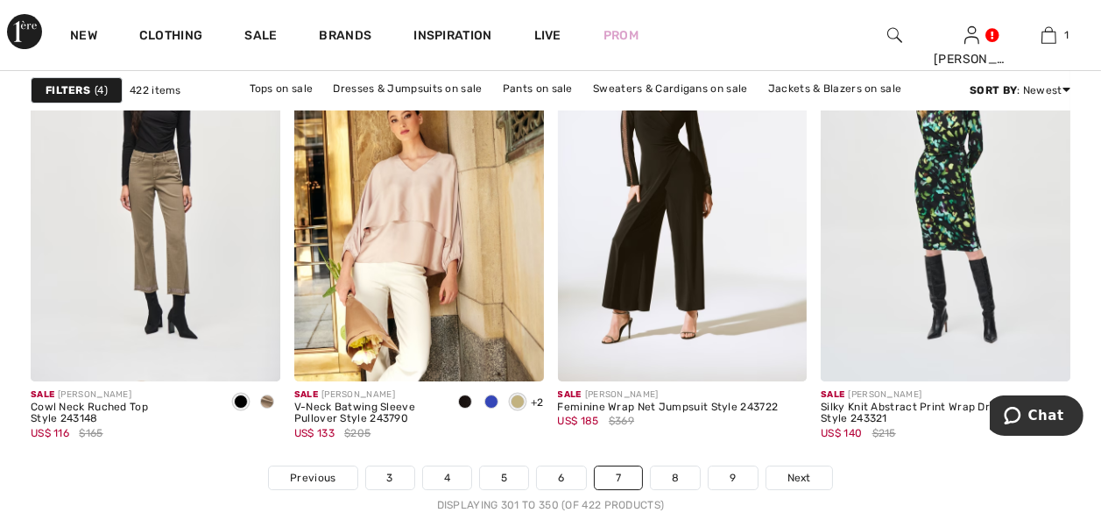
click at [796, 476] on span "Next" at bounding box center [800, 478] width 24 height 16
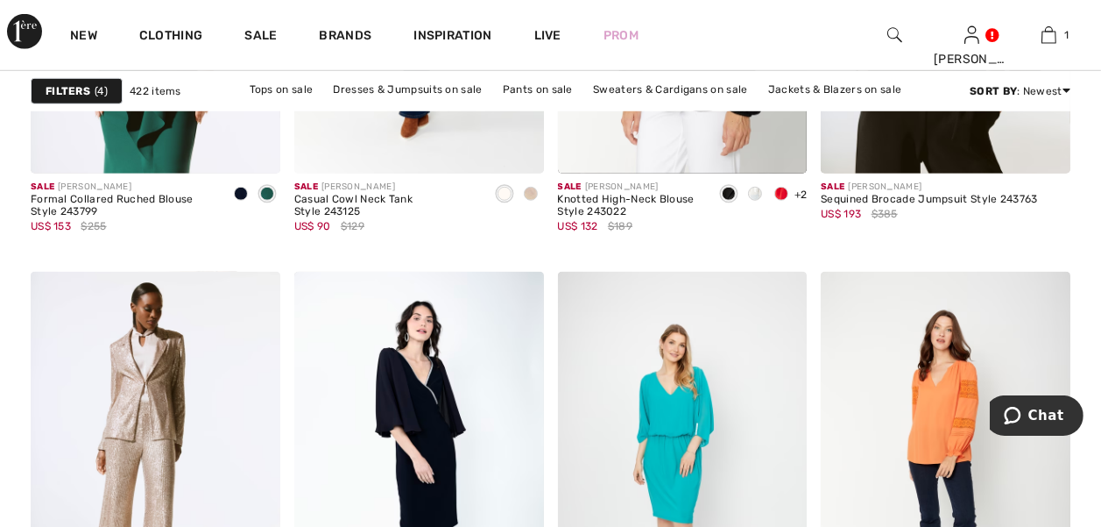
scroll to position [1493, 0]
